Goal: Task Accomplishment & Management: Manage account settings

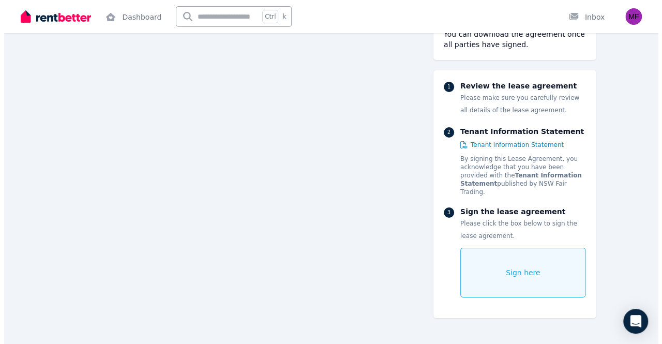
scroll to position [1812, 0]
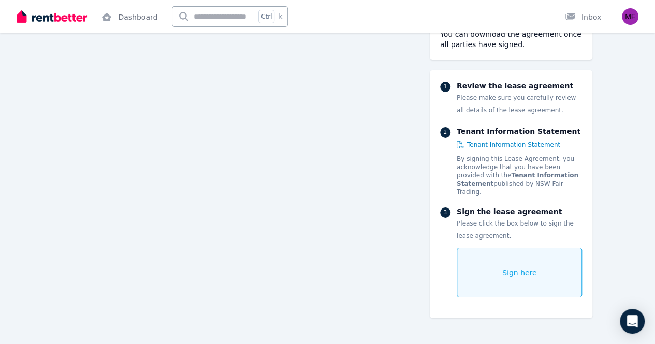
click at [533, 250] on div "Sign here" at bounding box center [519, 273] width 126 height 50
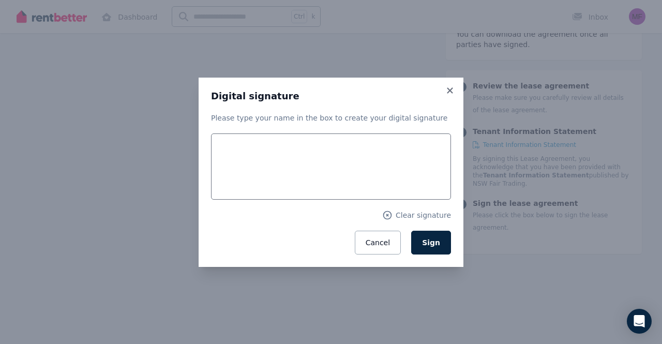
scroll to position [1815, 0]
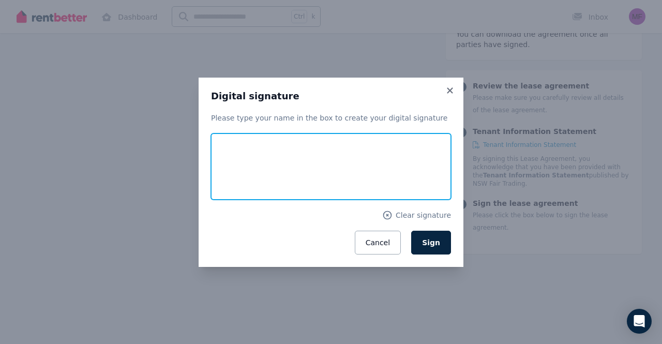
click at [291, 175] on input "text" at bounding box center [331, 167] width 240 height 66
type input "*"
type input "******"
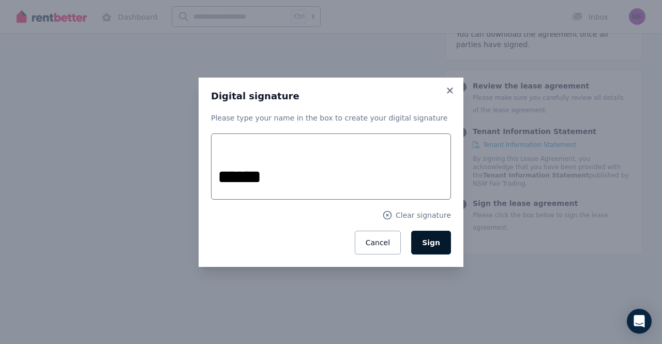
click at [445, 246] on button "Sign" at bounding box center [431, 243] width 40 height 24
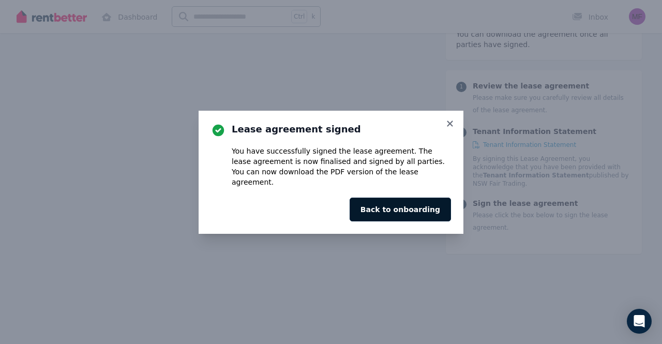
click at [405, 202] on button "Back to onboarding" at bounding box center [400, 210] width 101 height 24
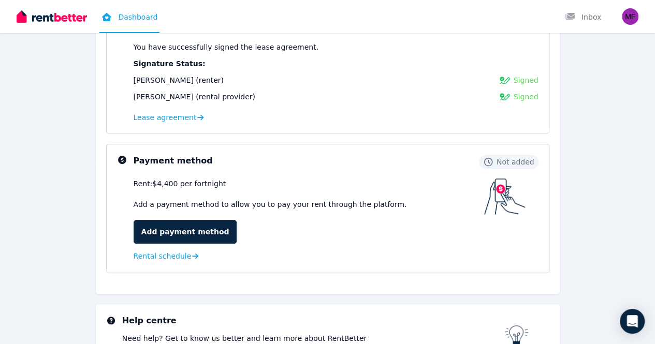
scroll to position [184, 0]
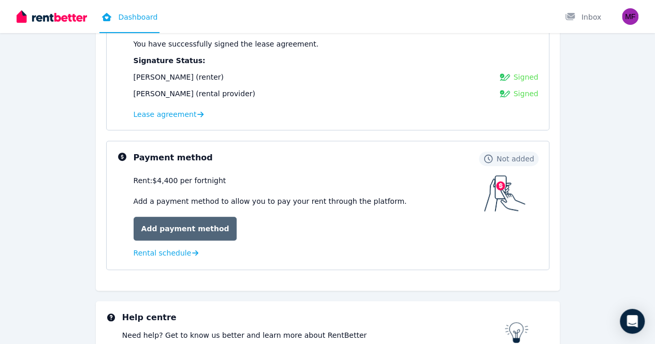
click at [181, 228] on link "Add payment method" at bounding box center [186, 229] width 104 height 24
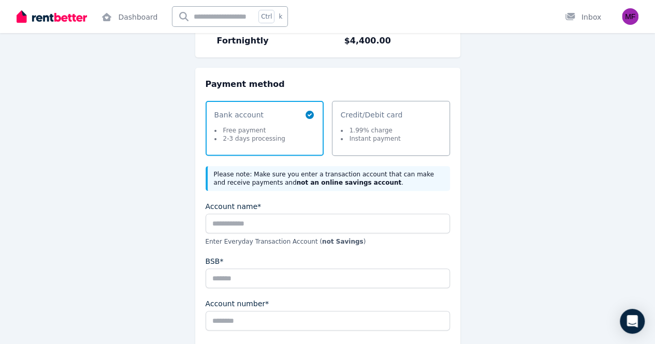
scroll to position [93, 0]
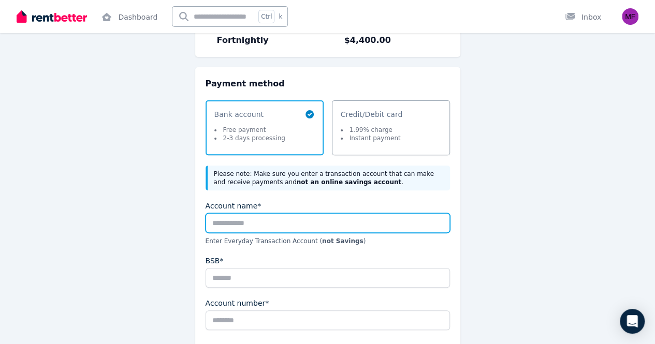
click at [263, 226] on input "Account name*" at bounding box center [327, 223] width 244 height 20
type input "**********"
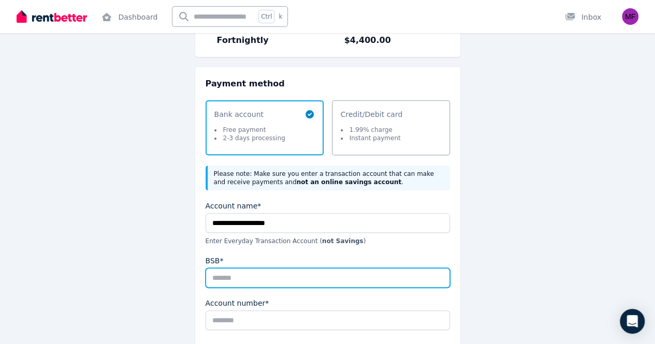
click at [235, 280] on input "BSB*" at bounding box center [327, 278] width 244 height 20
type input "*"
type input "******"
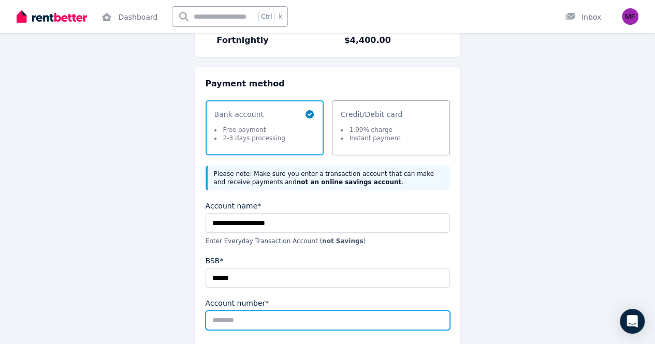
click at [240, 317] on input "Account number*" at bounding box center [327, 321] width 244 height 20
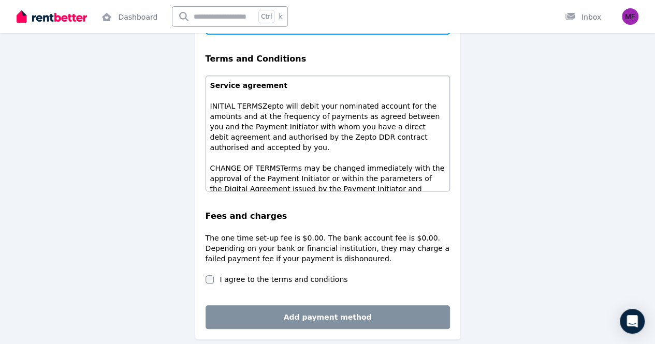
scroll to position [394, 0]
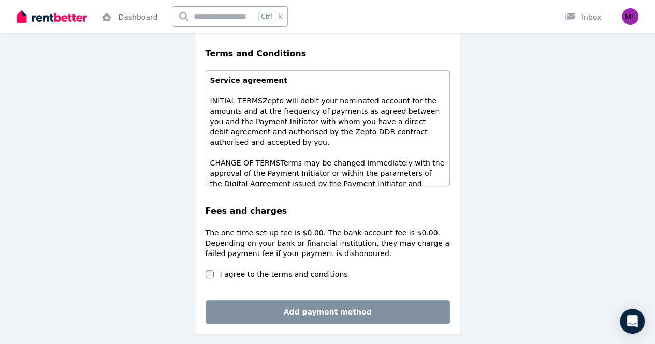
type input "********"
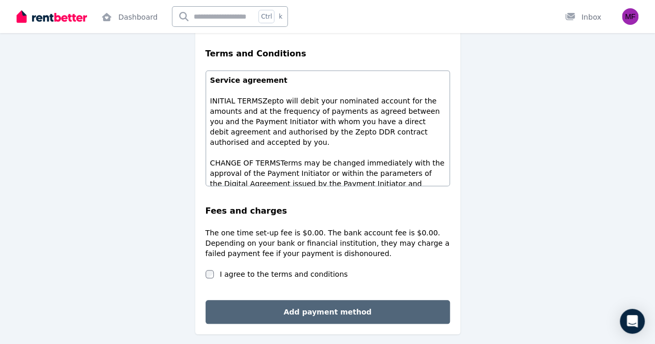
click at [349, 315] on button "Add payment method" at bounding box center [327, 312] width 244 height 24
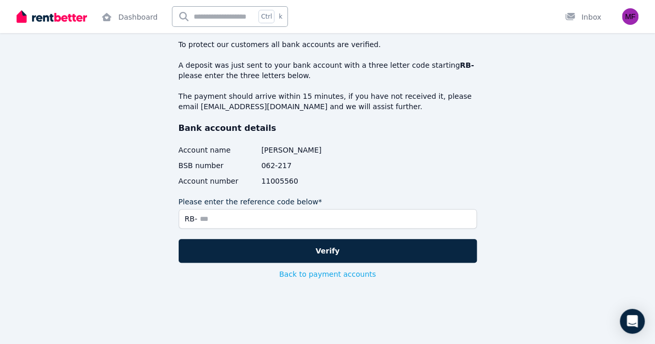
scroll to position [0, 0]
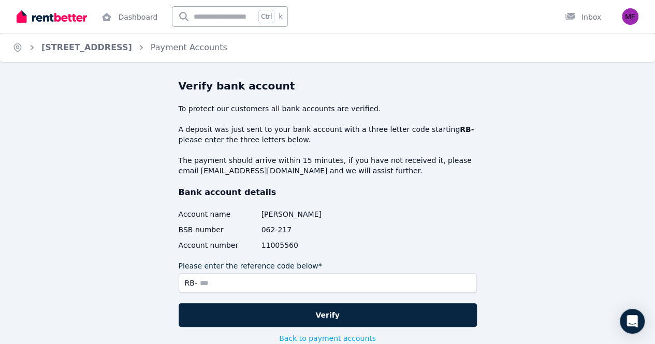
click at [359, 216] on span "[PERSON_NAME]" at bounding box center [368, 214] width 215 height 10
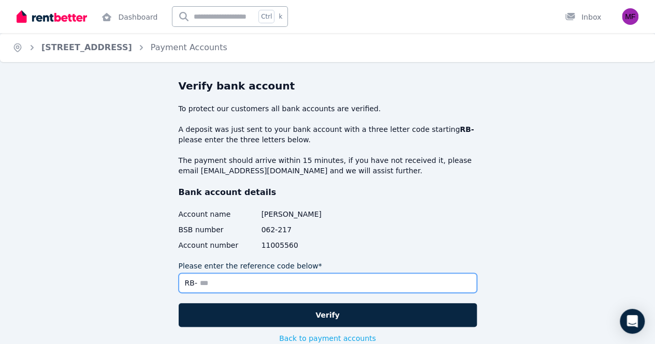
click at [279, 276] on input "Please enter the reference code below*" at bounding box center [328, 283] width 298 height 20
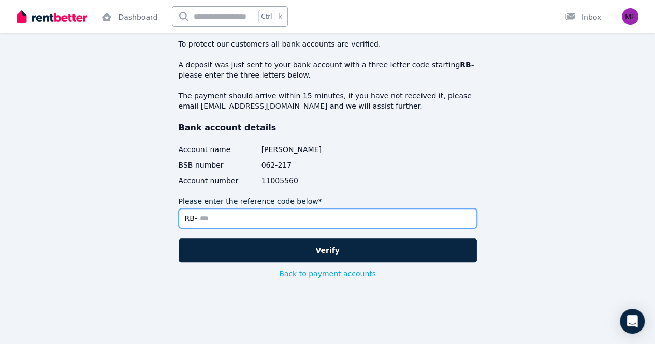
click at [243, 220] on input "Please enter the reference code below*" at bounding box center [328, 219] width 298 height 20
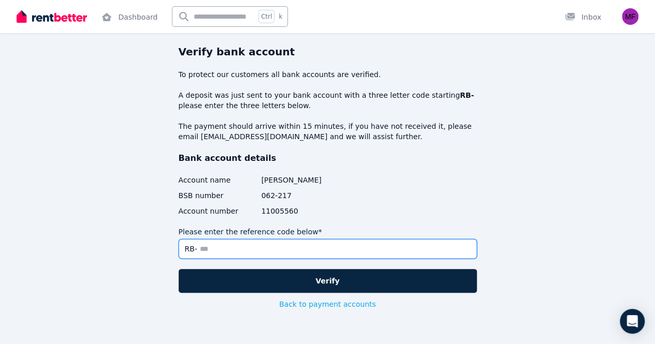
scroll to position [34, 0]
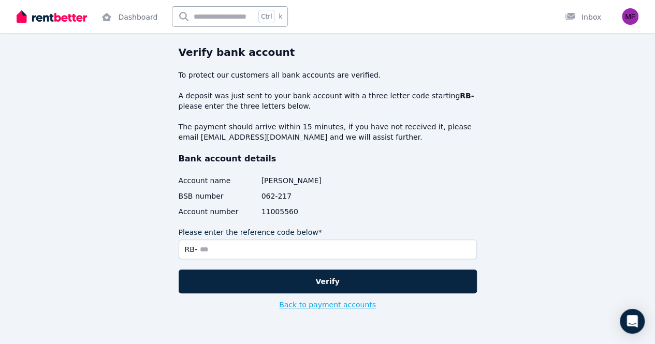
click at [328, 303] on button "Back to payment accounts" at bounding box center [327, 305] width 97 height 10
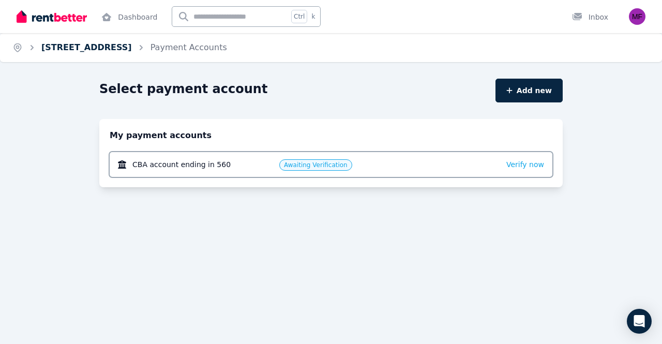
click at [108, 49] on link "[STREET_ADDRESS]" at bounding box center [86, 47] width 91 height 10
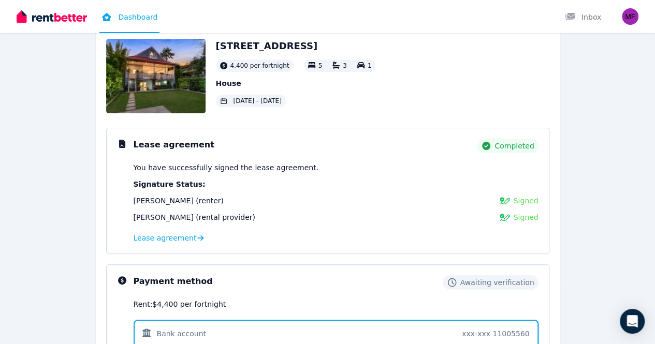
scroll to position [151, 0]
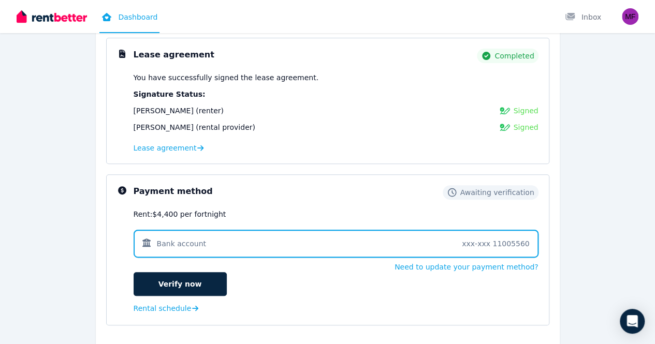
click at [223, 247] on span at bounding box center [336, 244] width 405 height 28
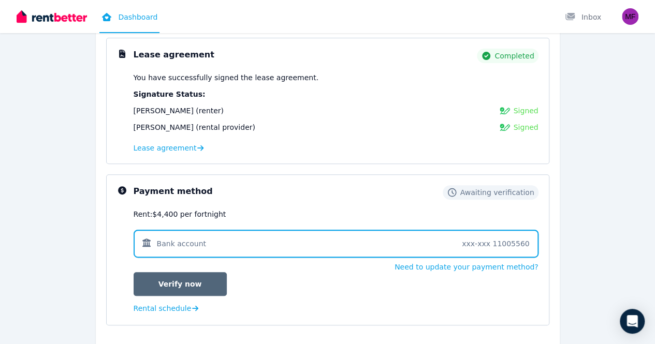
click at [208, 287] on link "Verify now" at bounding box center [180, 284] width 93 height 24
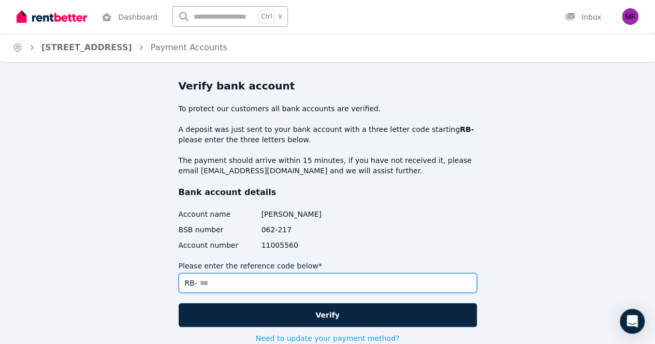
click at [208, 287] on input "Please enter the reference code below*" at bounding box center [328, 283] width 298 height 20
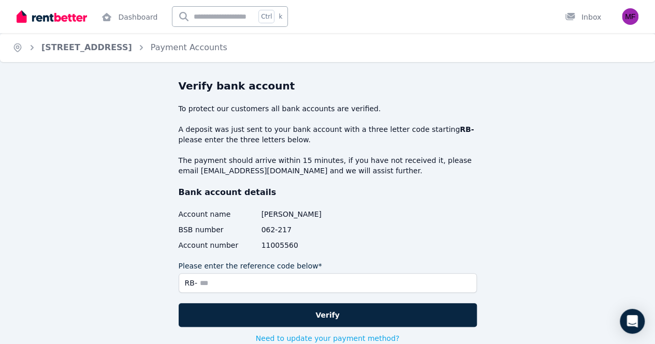
click at [332, 136] on p "A deposit was just sent to your bank account with a three letter code starting …" at bounding box center [328, 134] width 298 height 21
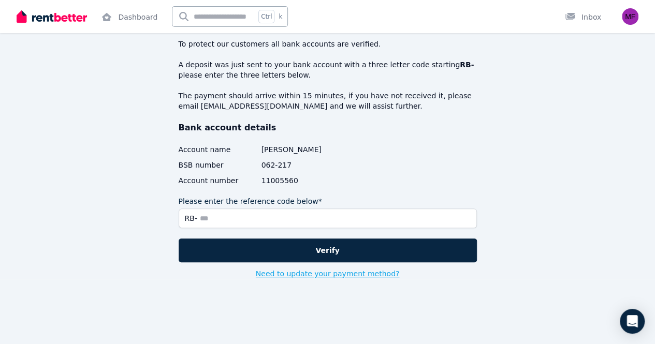
click at [301, 270] on button "Need to update your payment method?" at bounding box center [328, 274] width 144 height 10
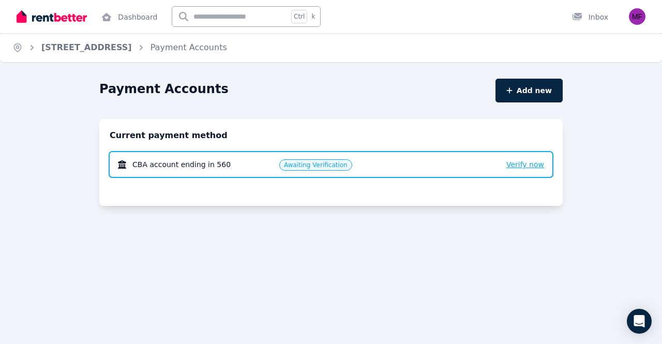
click at [526, 169] on span "Verify now" at bounding box center [526, 164] width 38 height 8
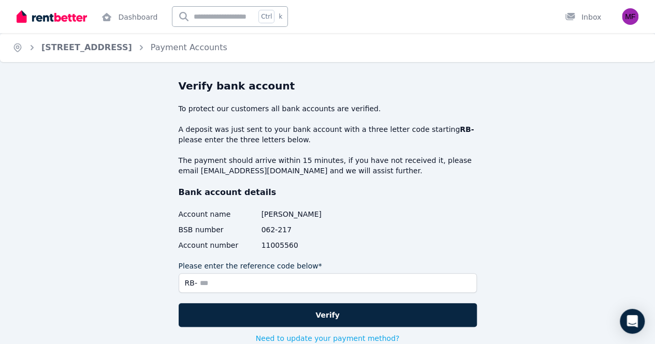
scroll to position [65, 0]
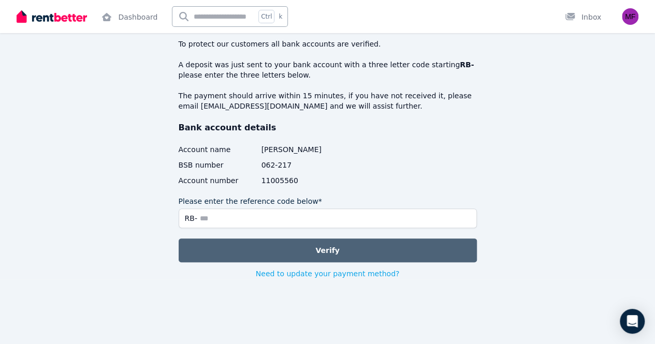
click at [267, 250] on button "Verify" at bounding box center [328, 251] width 298 height 24
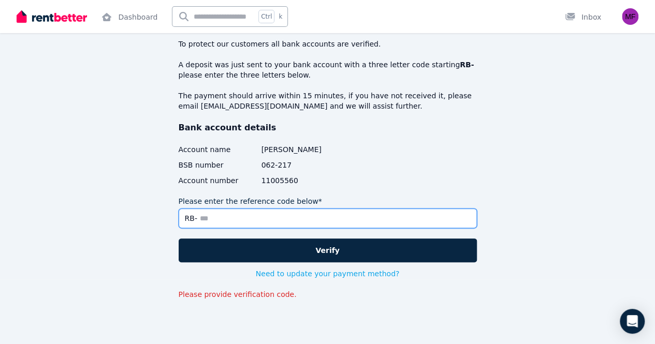
click at [255, 219] on input "Please enter the reference code below*" at bounding box center [328, 219] width 298 height 20
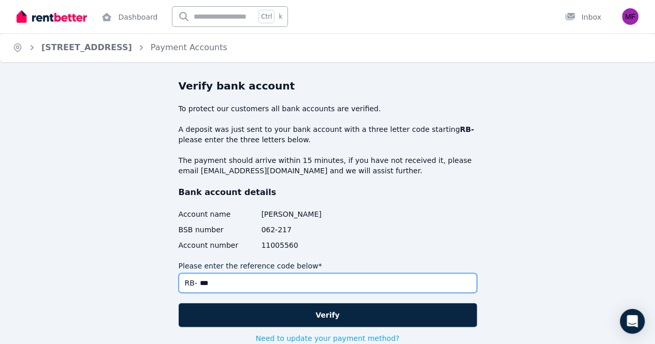
scroll to position [85, 0]
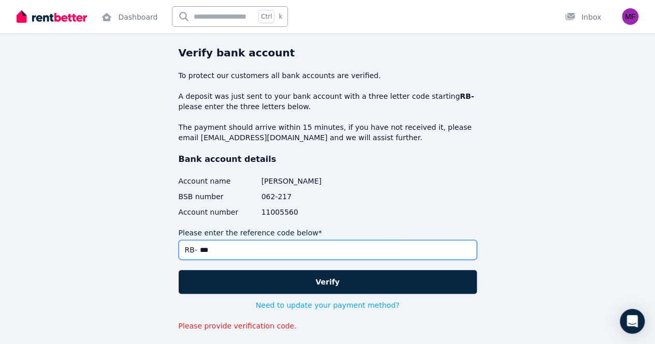
scroll to position [34, 0]
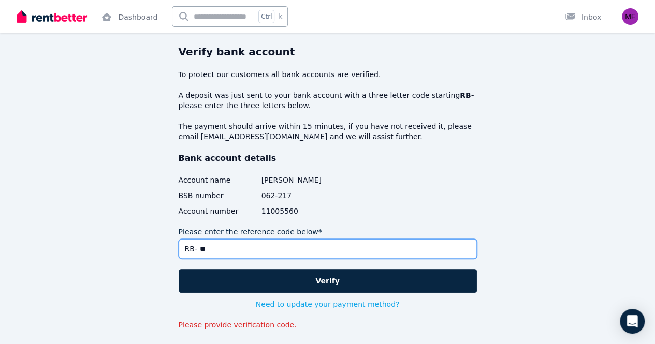
type input "*"
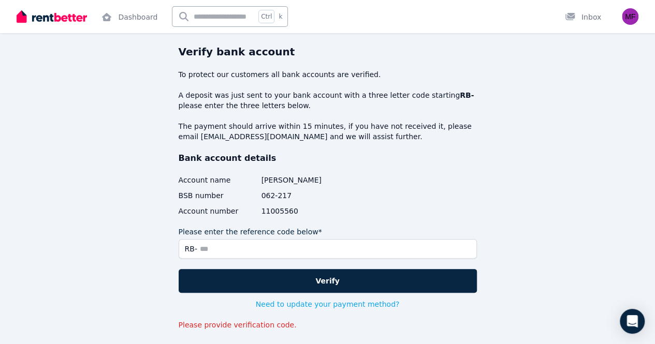
click at [489, 69] on div "Verify bank account To protect our customers all bank accounts are verified. A …" at bounding box center [328, 211] width 464 height 333
